Goal: Find specific page/section: Find specific page/section

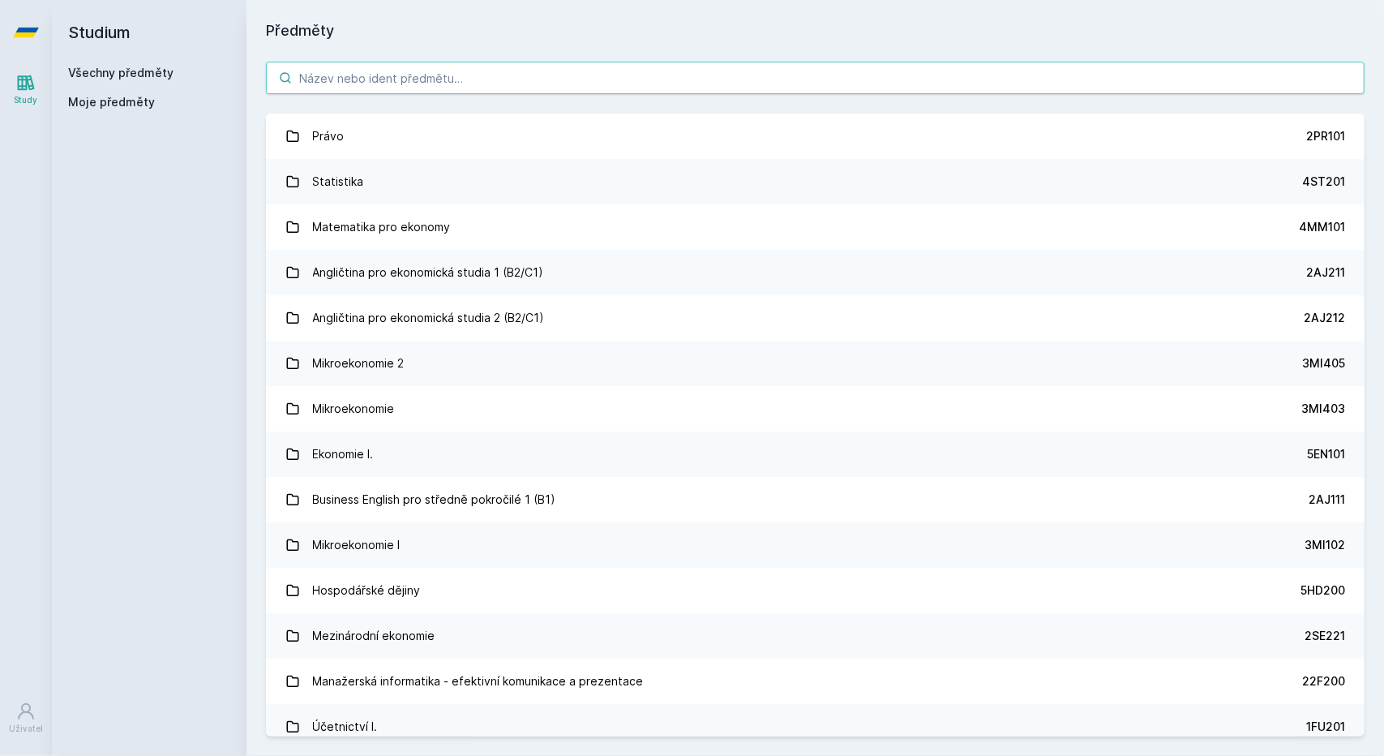
click at [375, 87] on input "search" at bounding box center [815, 78] width 1099 height 32
type input "ú"
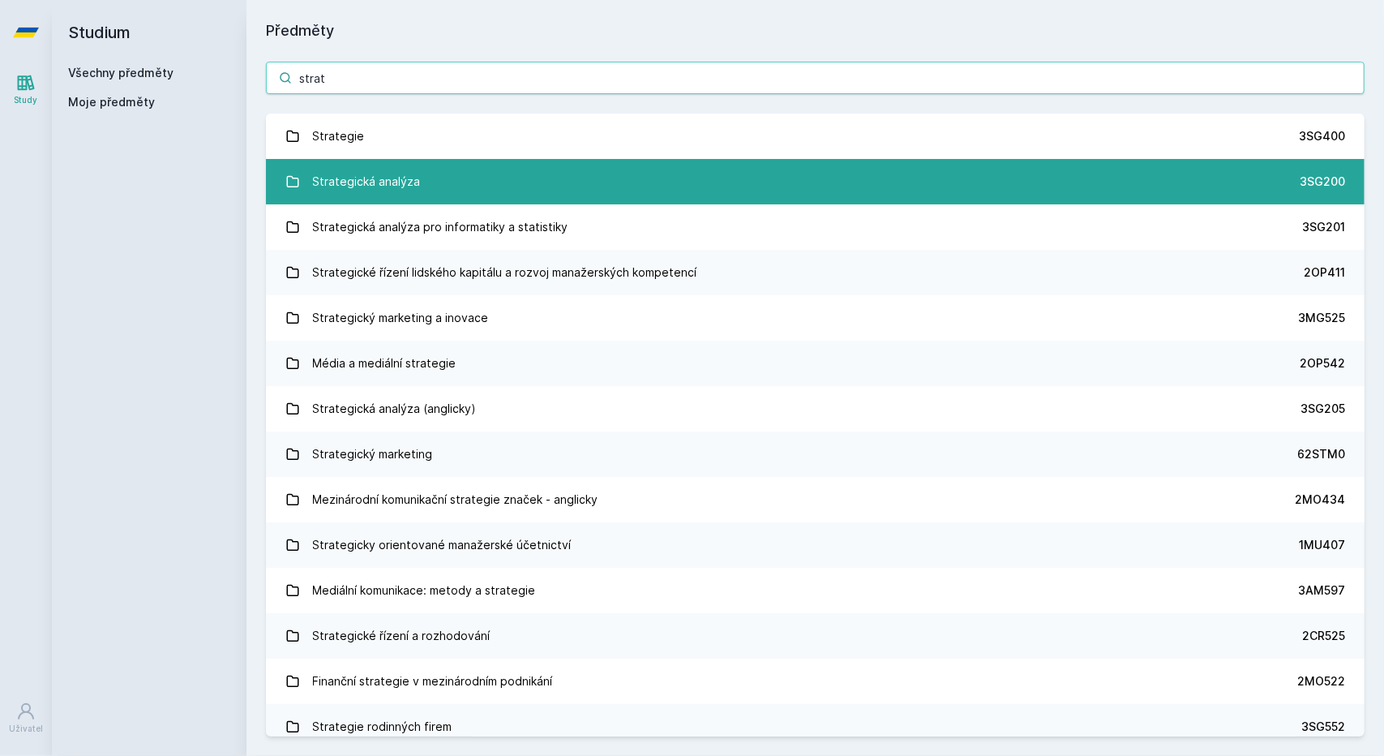
type input "strat"
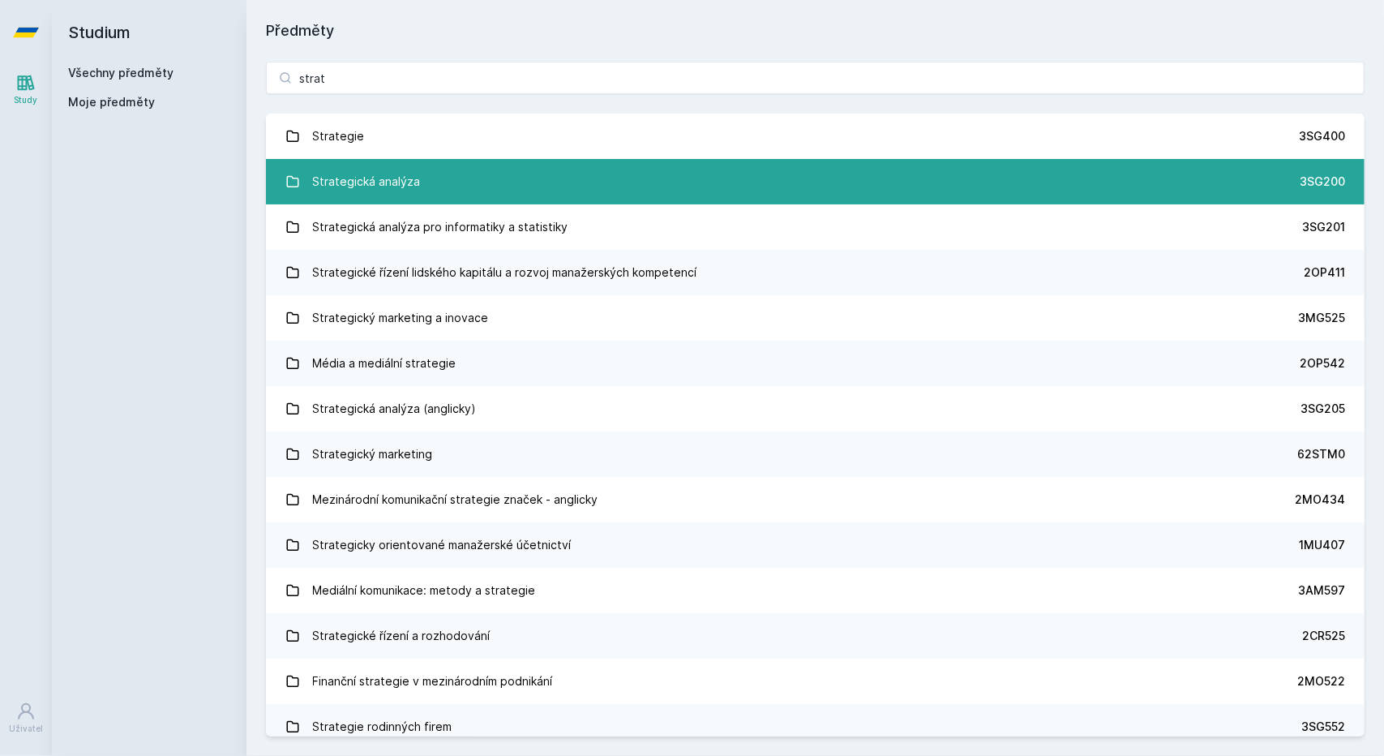
click at [362, 171] on div "Strategická analýza" at bounding box center [367, 181] width 108 height 32
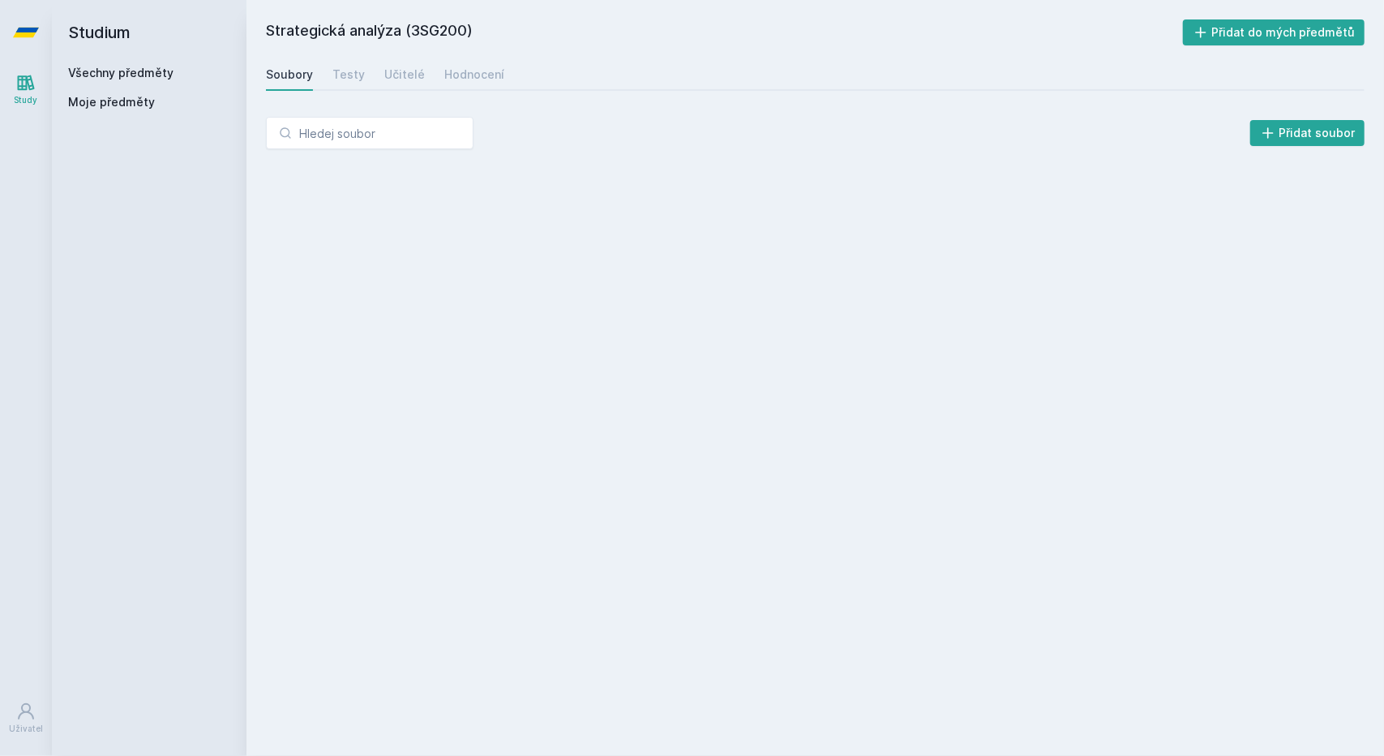
click at [362, 164] on div "Přidat soubor" at bounding box center [815, 139] width 1138 height 84
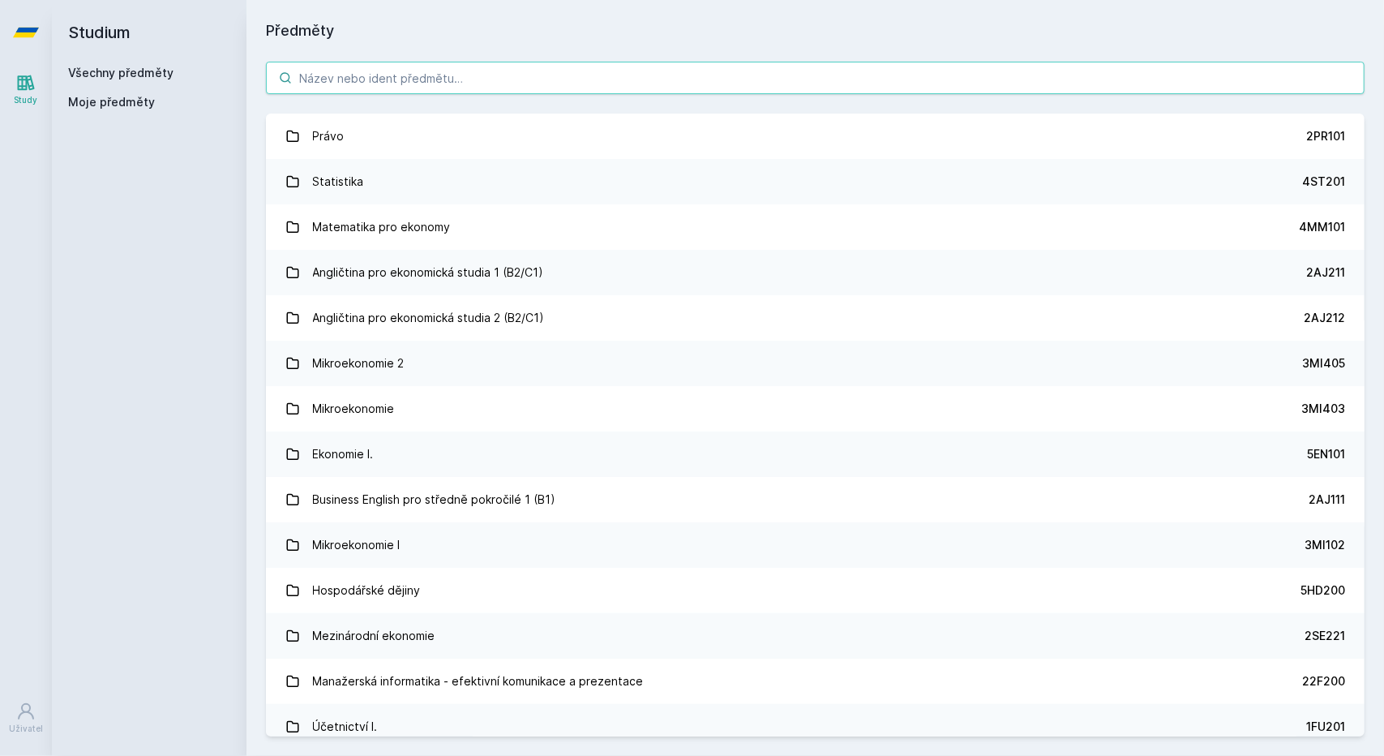
click at [379, 88] on input "search" at bounding box center [815, 78] width 1099 height 32
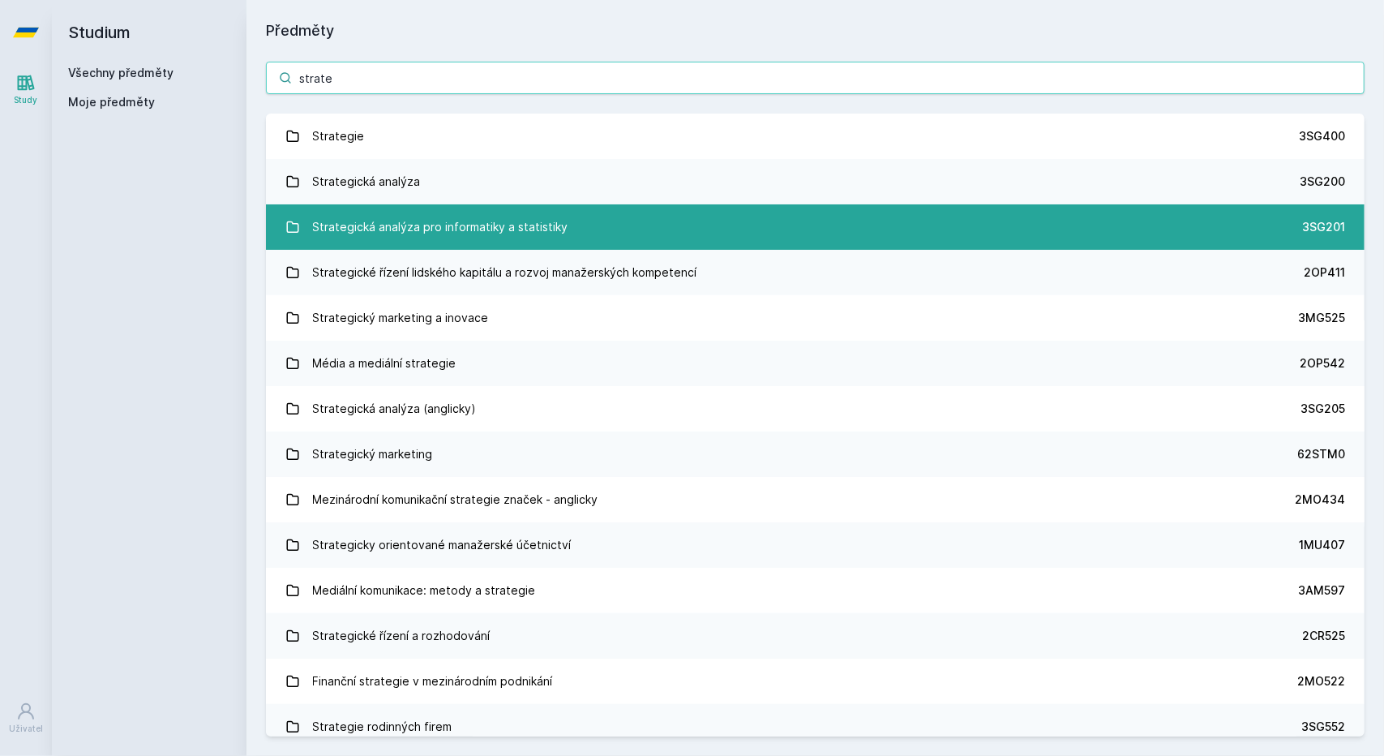
type input "strate"
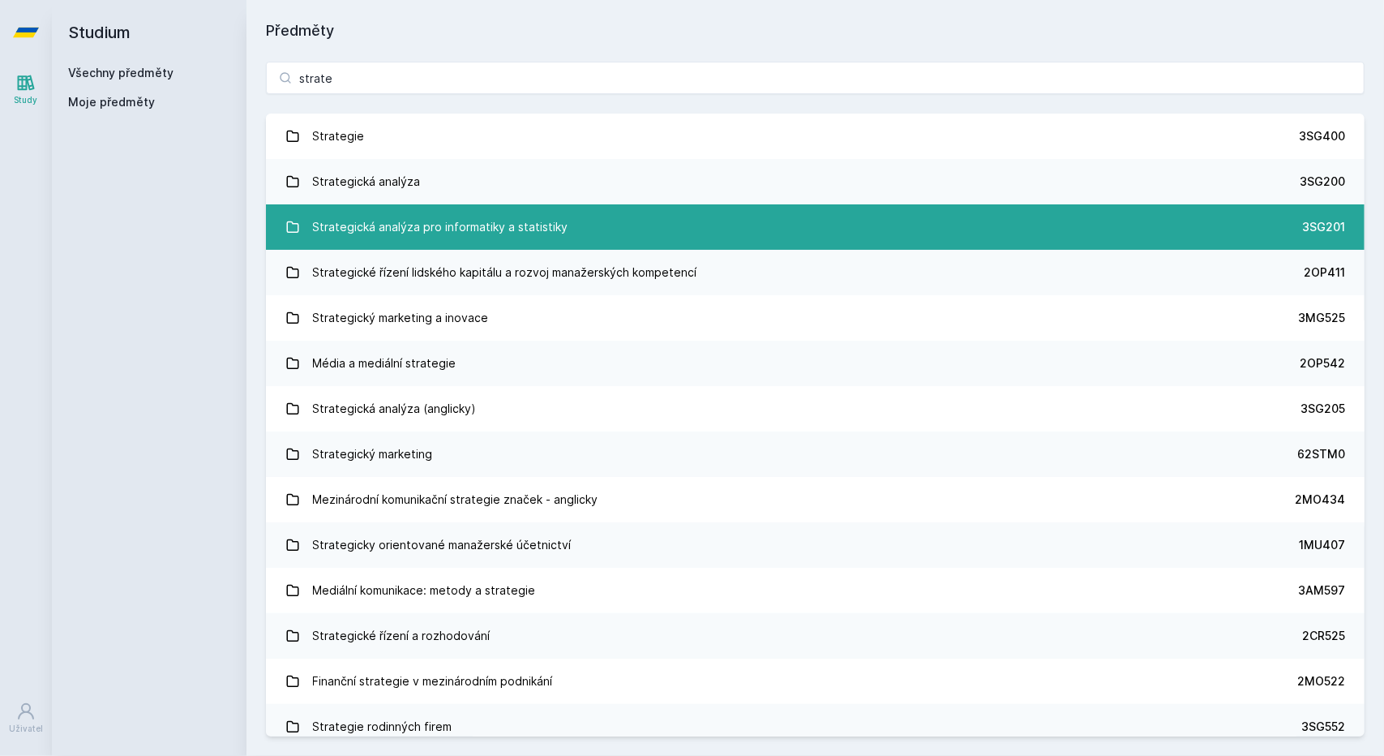
click at [405, 226] on div "Strategická analýza pro informatiky a statistiky" at bounding box center [440, 227] width 255 height 32
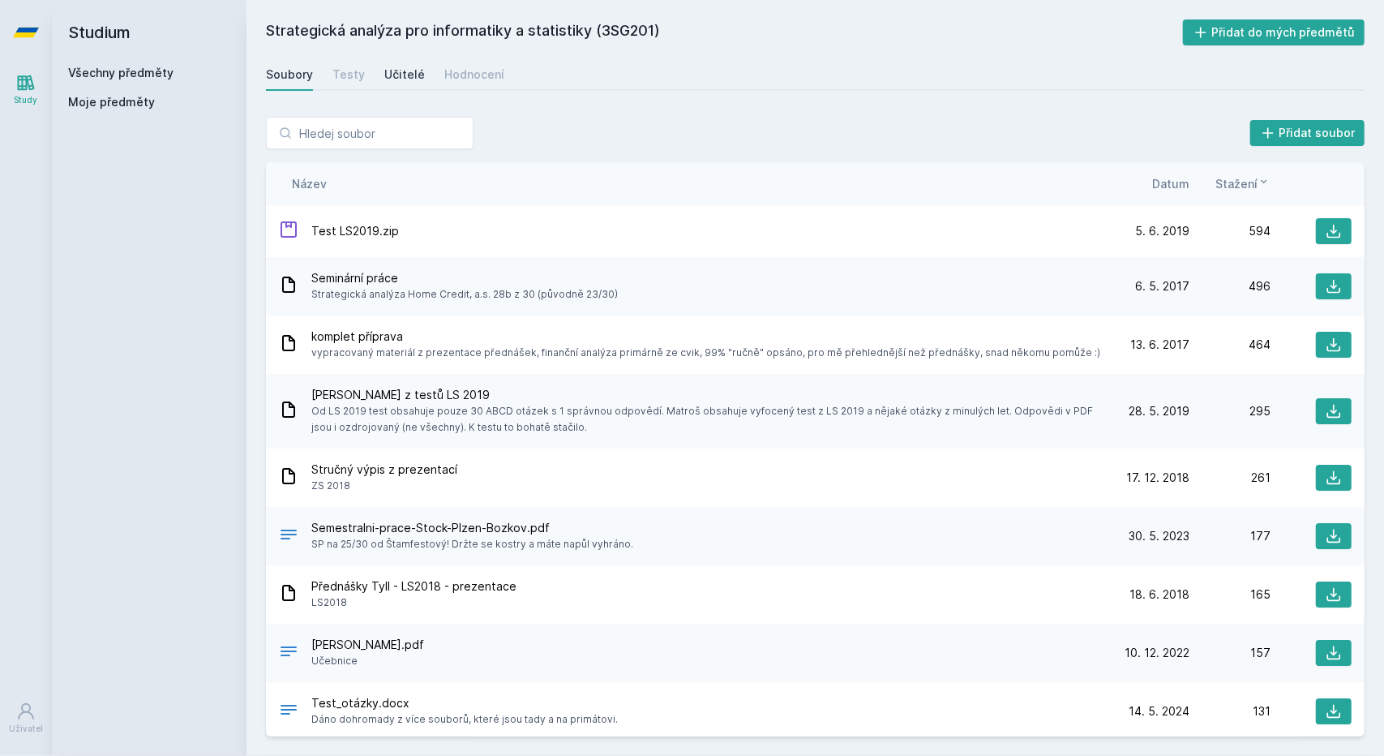
click at [402, 67] on div "Učitelé" at bounding box center [404, 74] width 41 height 16
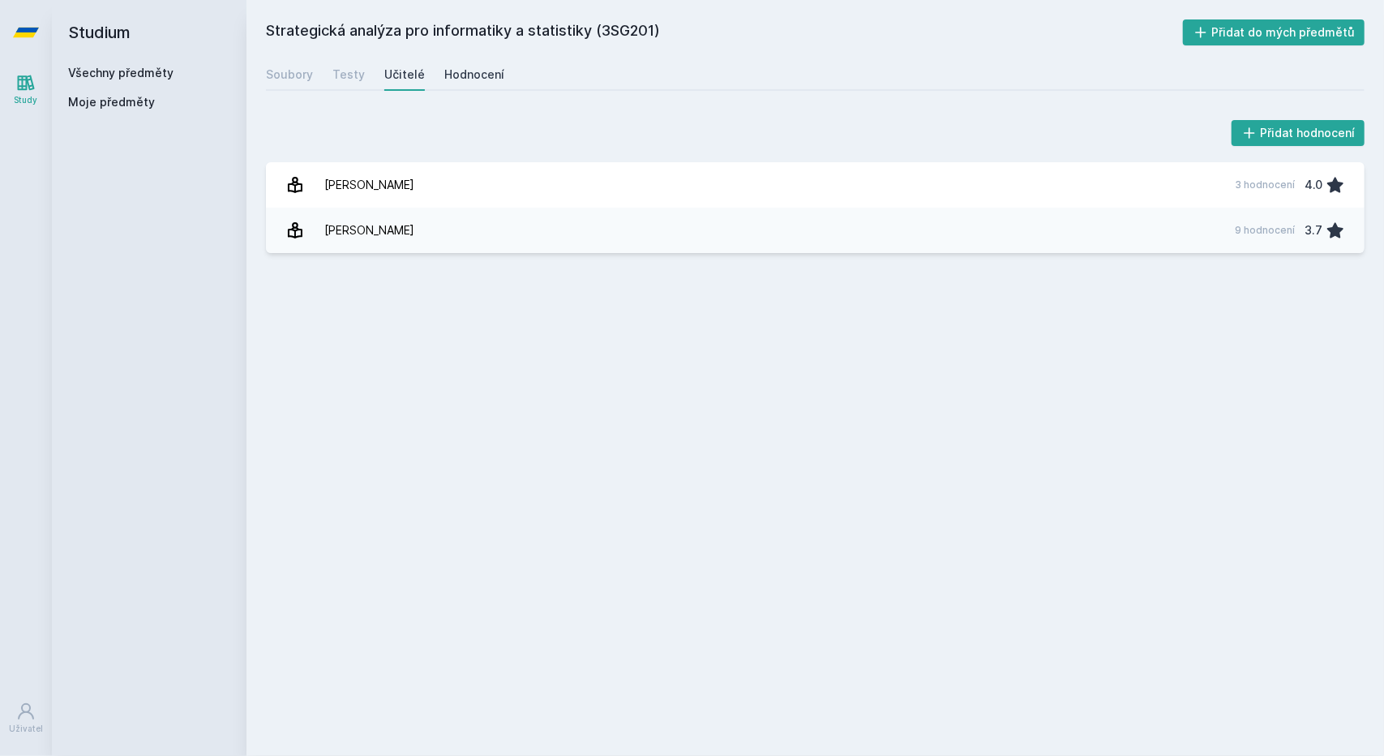
click at [465, 81] on div "Hodnocení" at bounding box center [474, 74] width 60 height 16
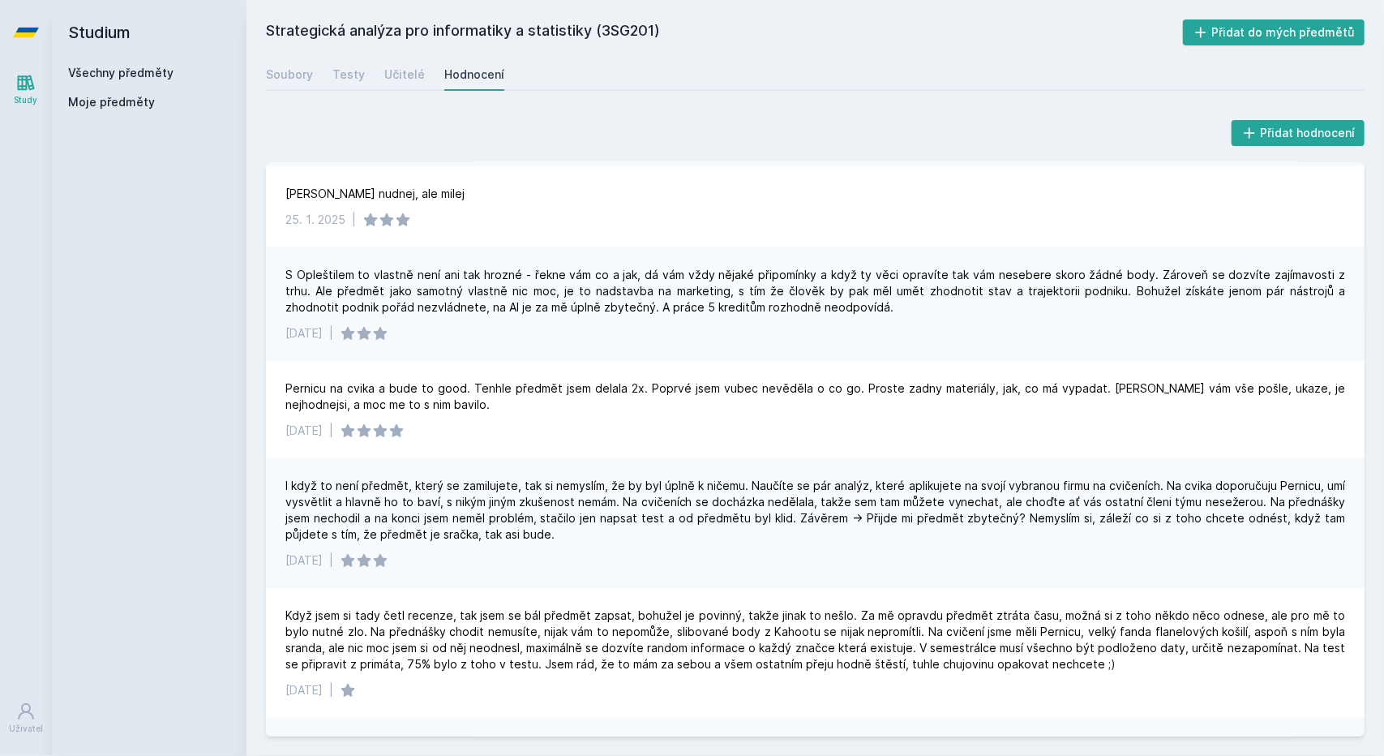
scroll to position [465, 0]
